Goal: Navigation & Orientation: Find specific page/section

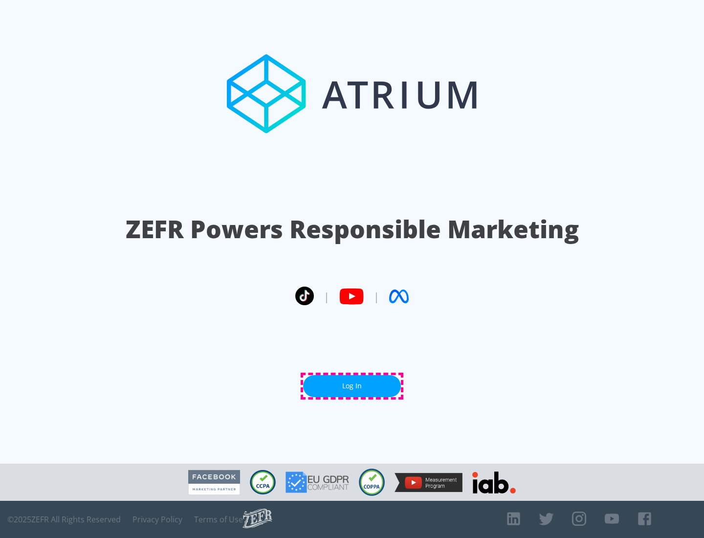
click at [352, 386] on link "Log In" at bounding box center [352, 386] width 98 height 22
